Goal: Transaction & Acquisition: Purchase product/service

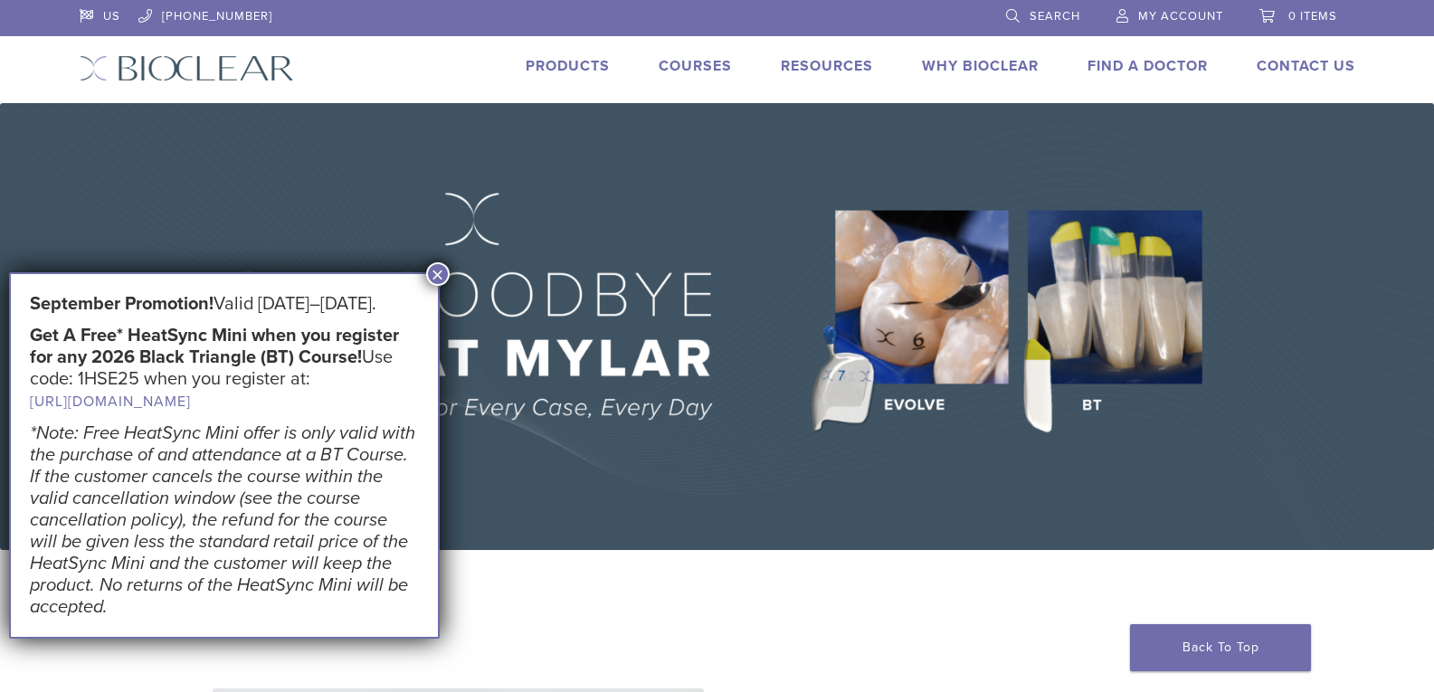
click at [441, 273] on button "×" at bounding box center [438, 274] width 24 height 24
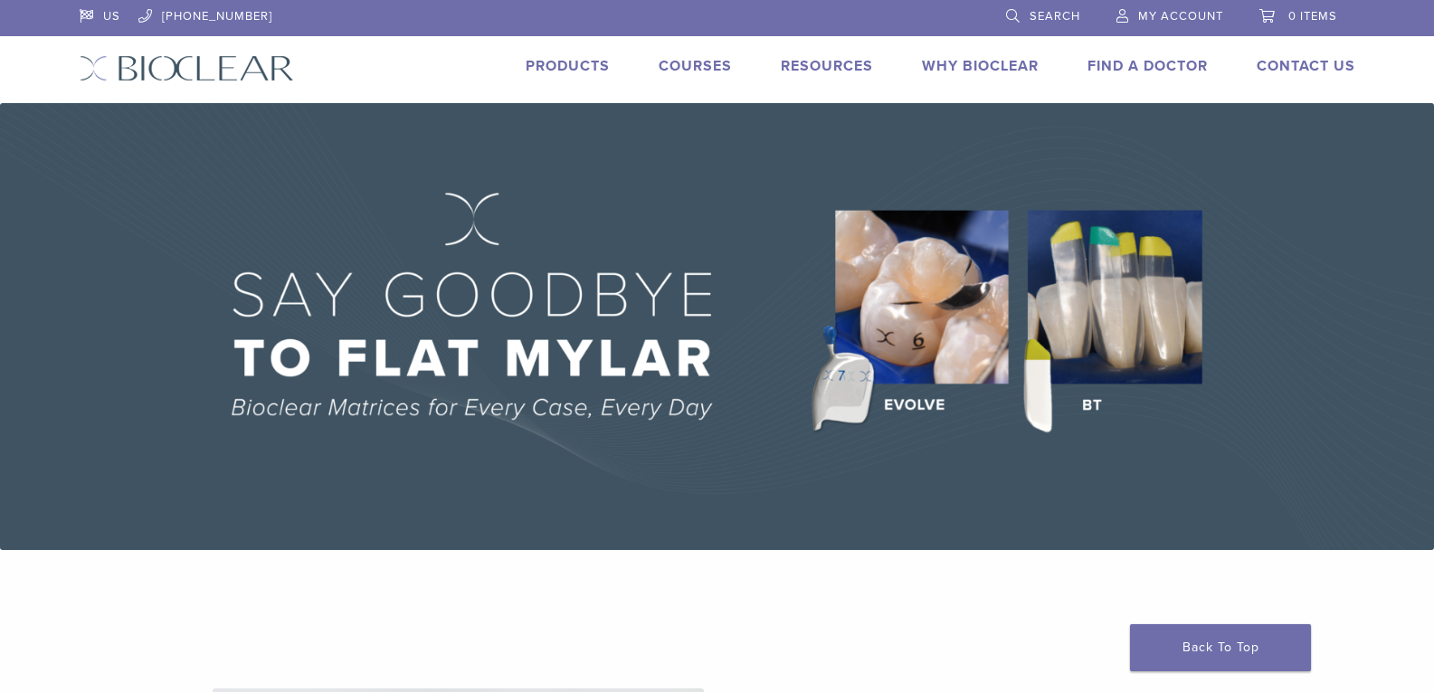
click at [1190, 11] on span "My Account" at bounding box center [1180, 16] width 85 height 14
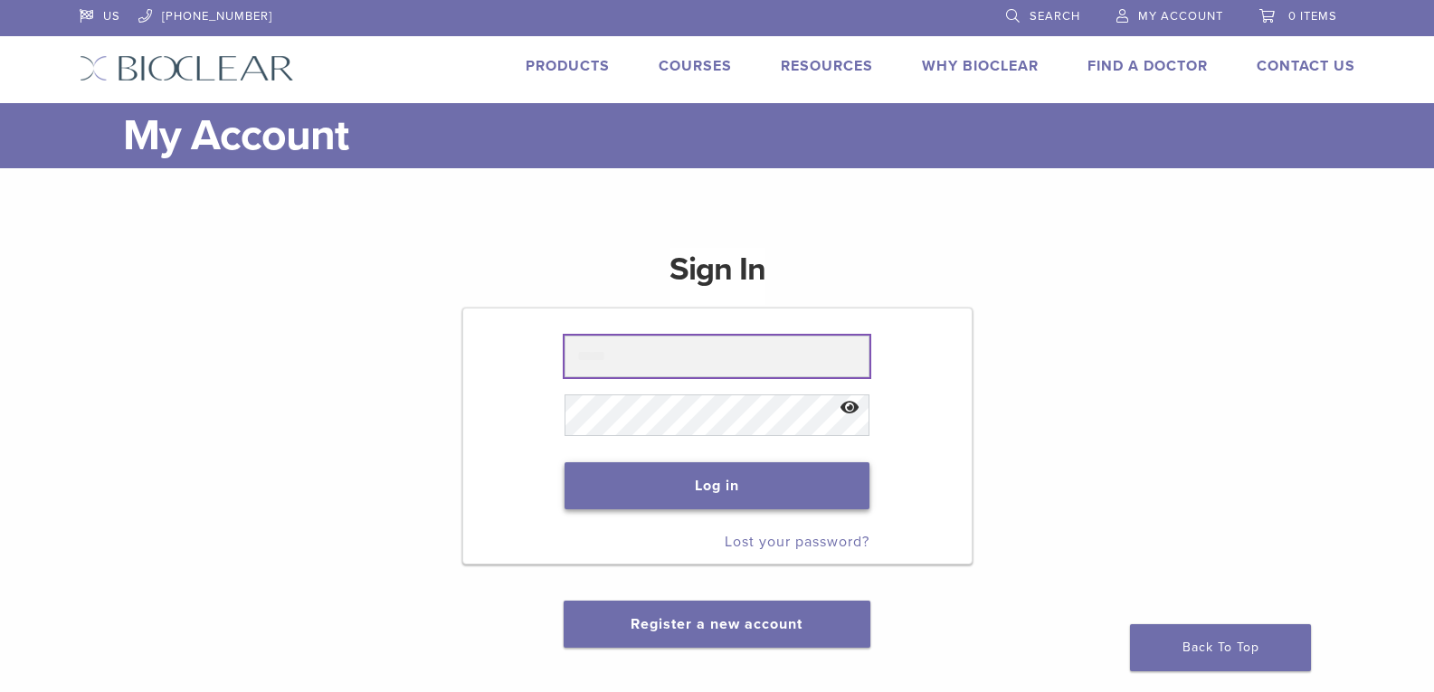
type input "**********"
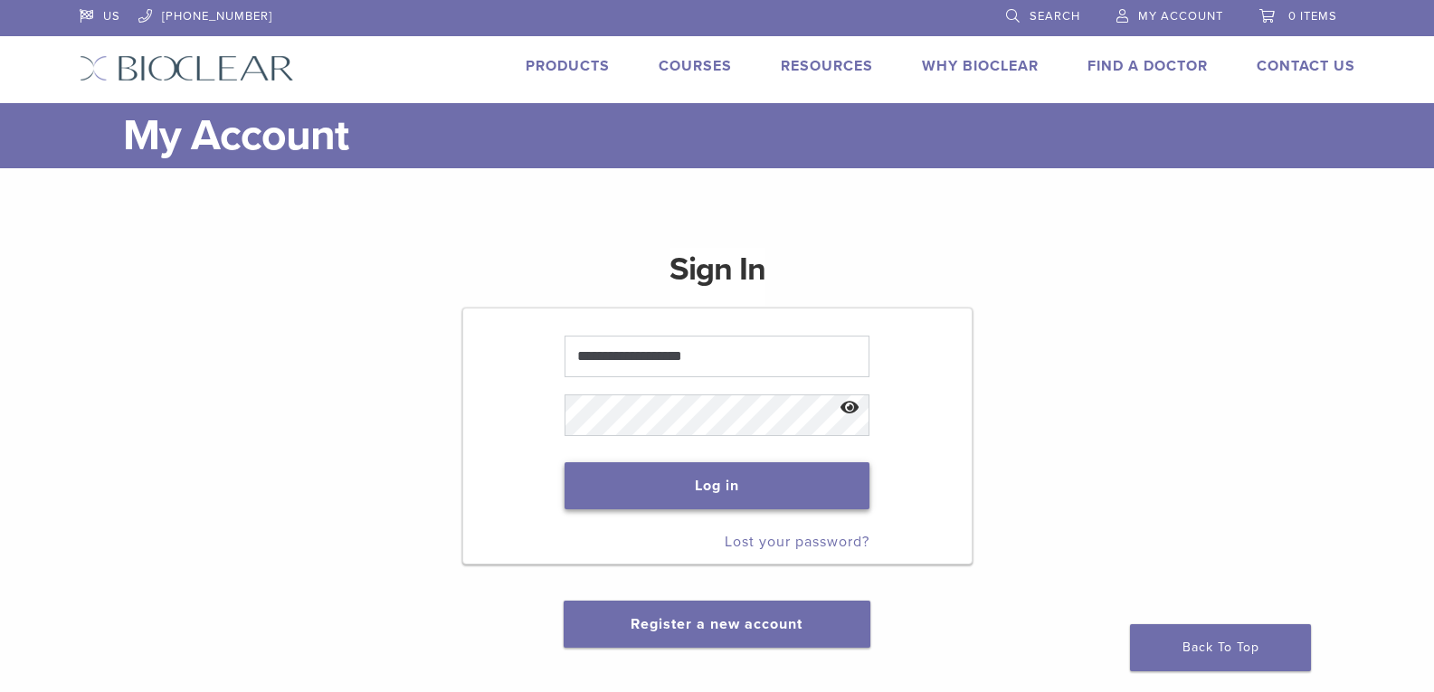
click at [710, 484] on button "Log in" at bounding box center [717, 485] width 305 height 47
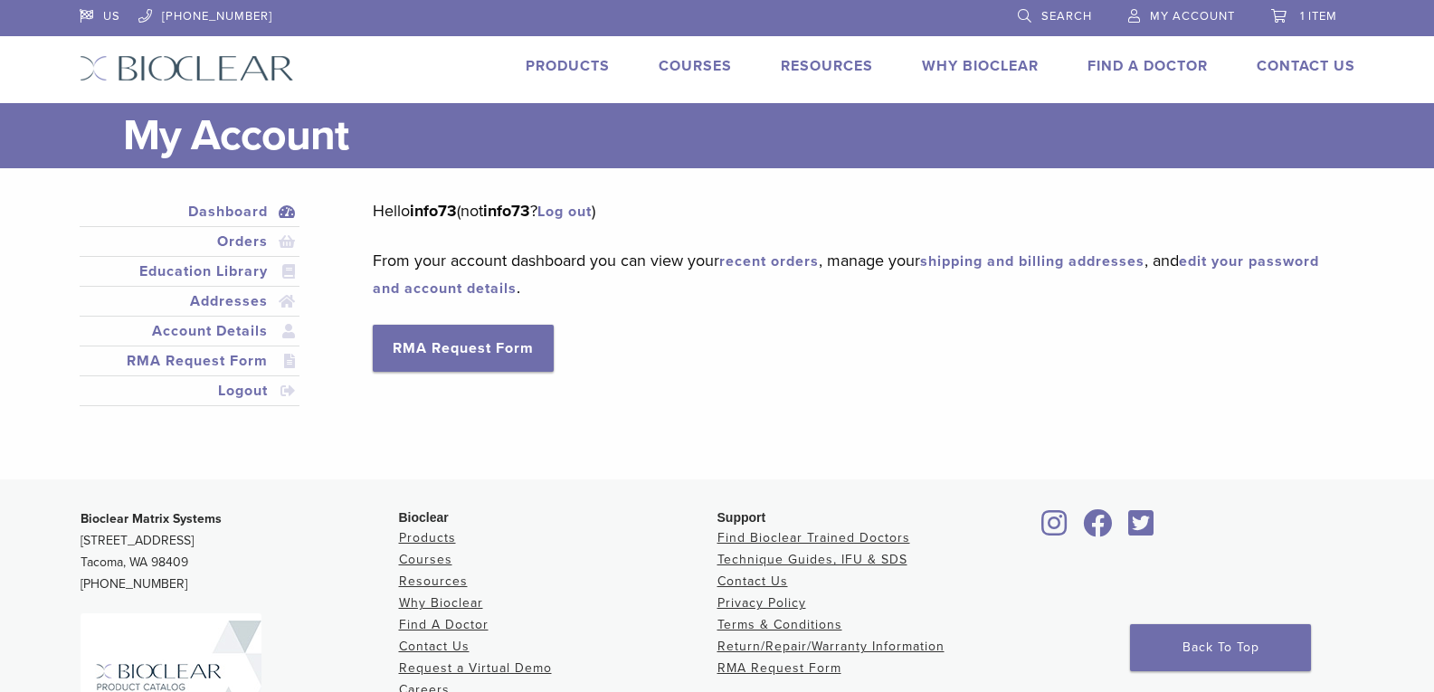
click at [1297, 11] on link "1 item" at bounding box center [1304, 13] width 66 height 27
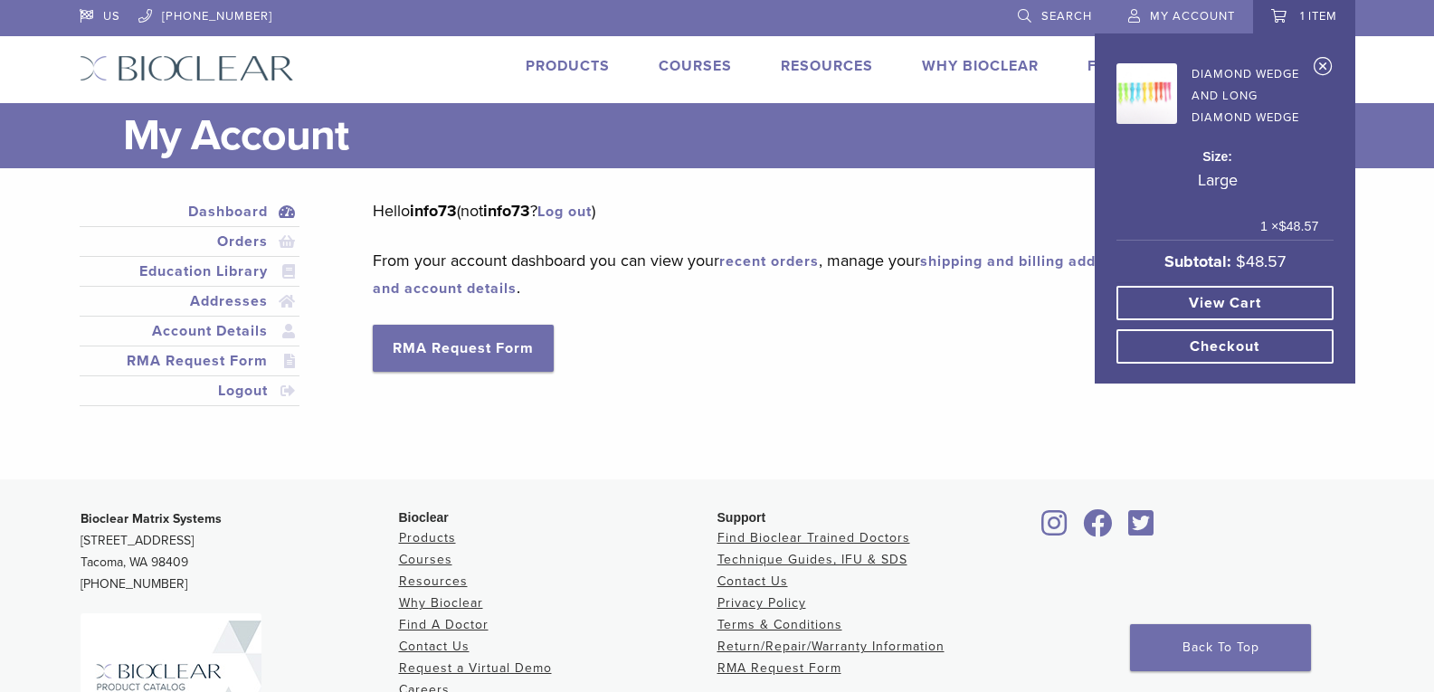
click at [1241, 292] on link "View cart" at bounding box center [1224, 303] width 217 height 34
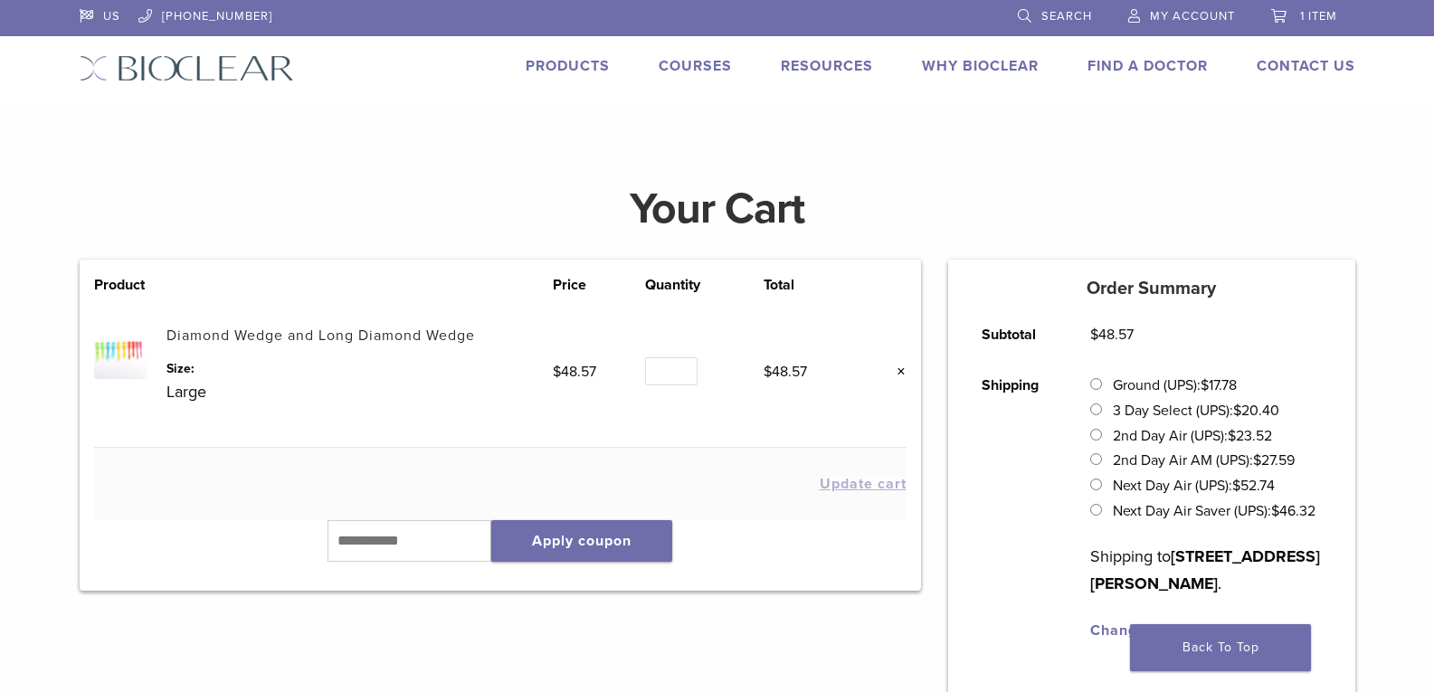
click at [556, 66] on link "Products" at bounding box center [568, 66] width 84 height 18
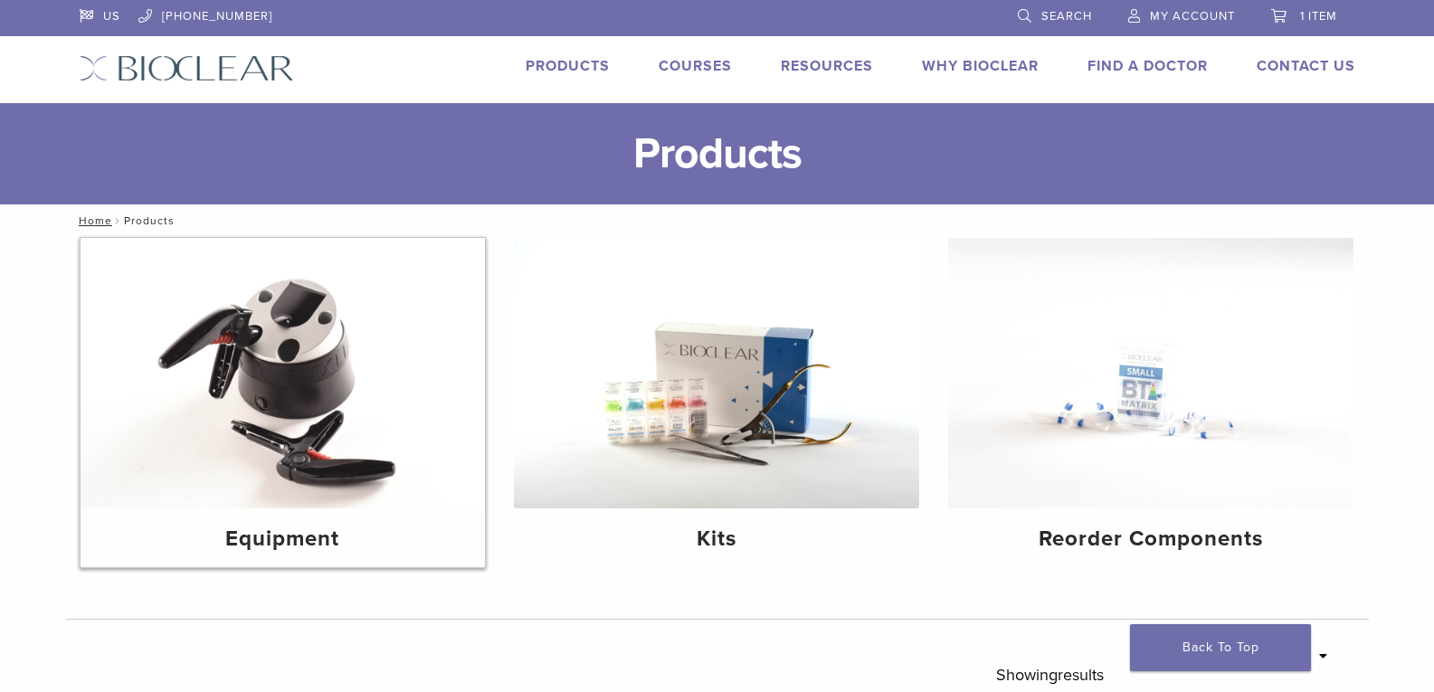
click at [294, 404] on img at bounding box center [283, 373] width 405 height 271
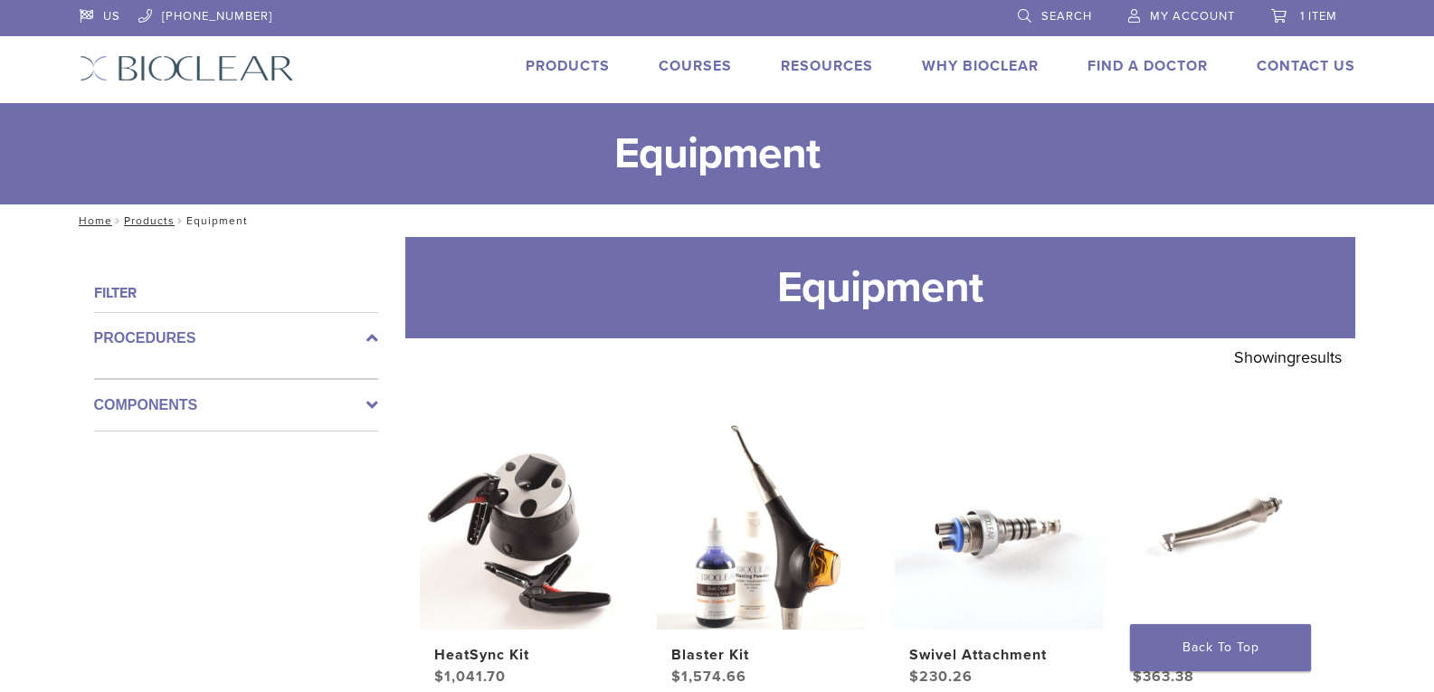
click at [1307, 19] on span "1 item" at bounding box center [1318, 16] width 37 height 14
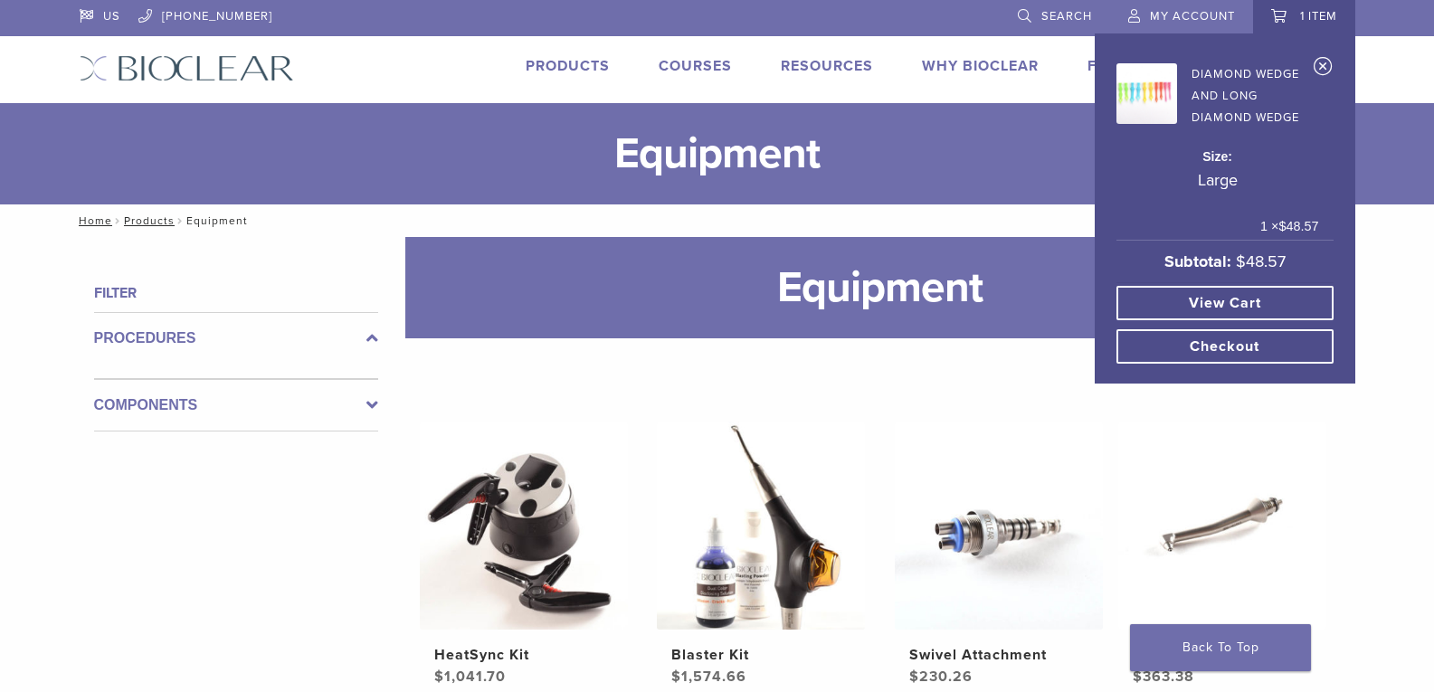
click at [1231, 287] on link "View cart" at bounding box center [1224, 303] width 217 height 34
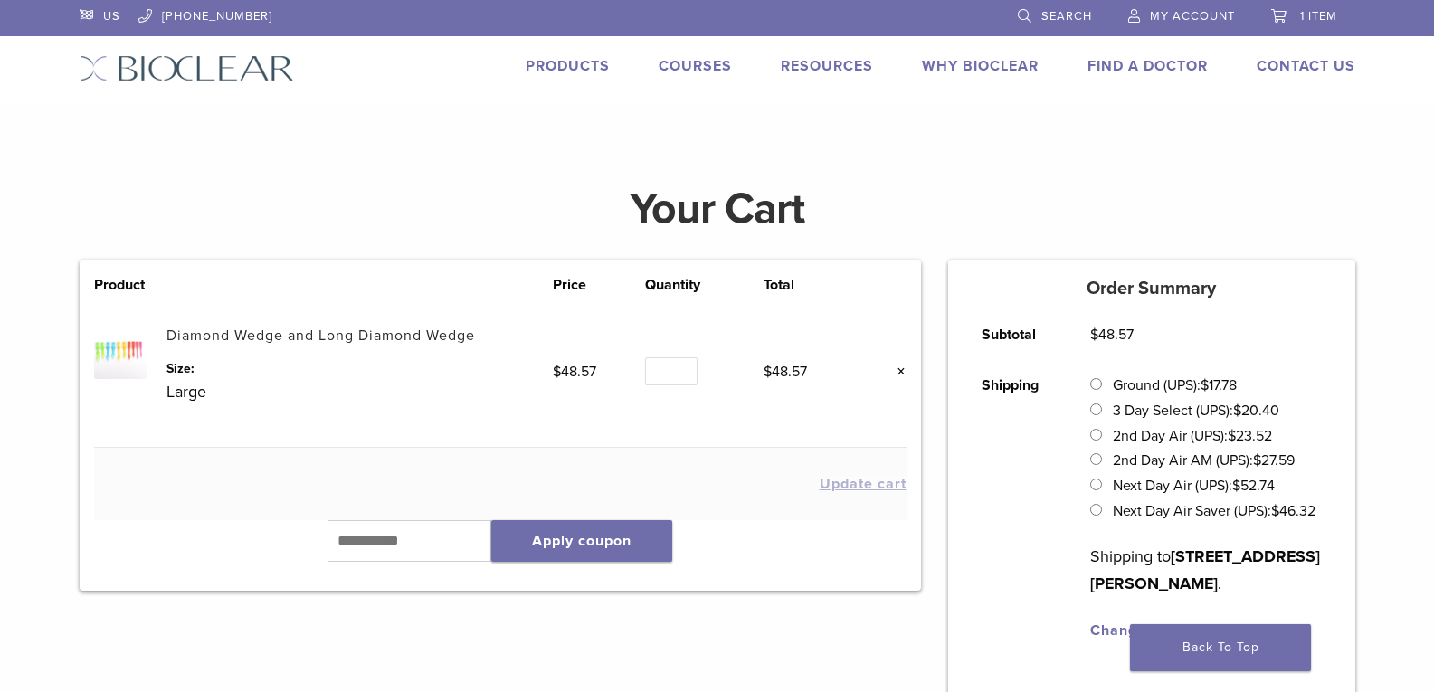
click at [898, 371] on link "×" at bounding box center [895, 372] width 24 height 24
